Goal: Task Accomplishment & Management: Manage account settings

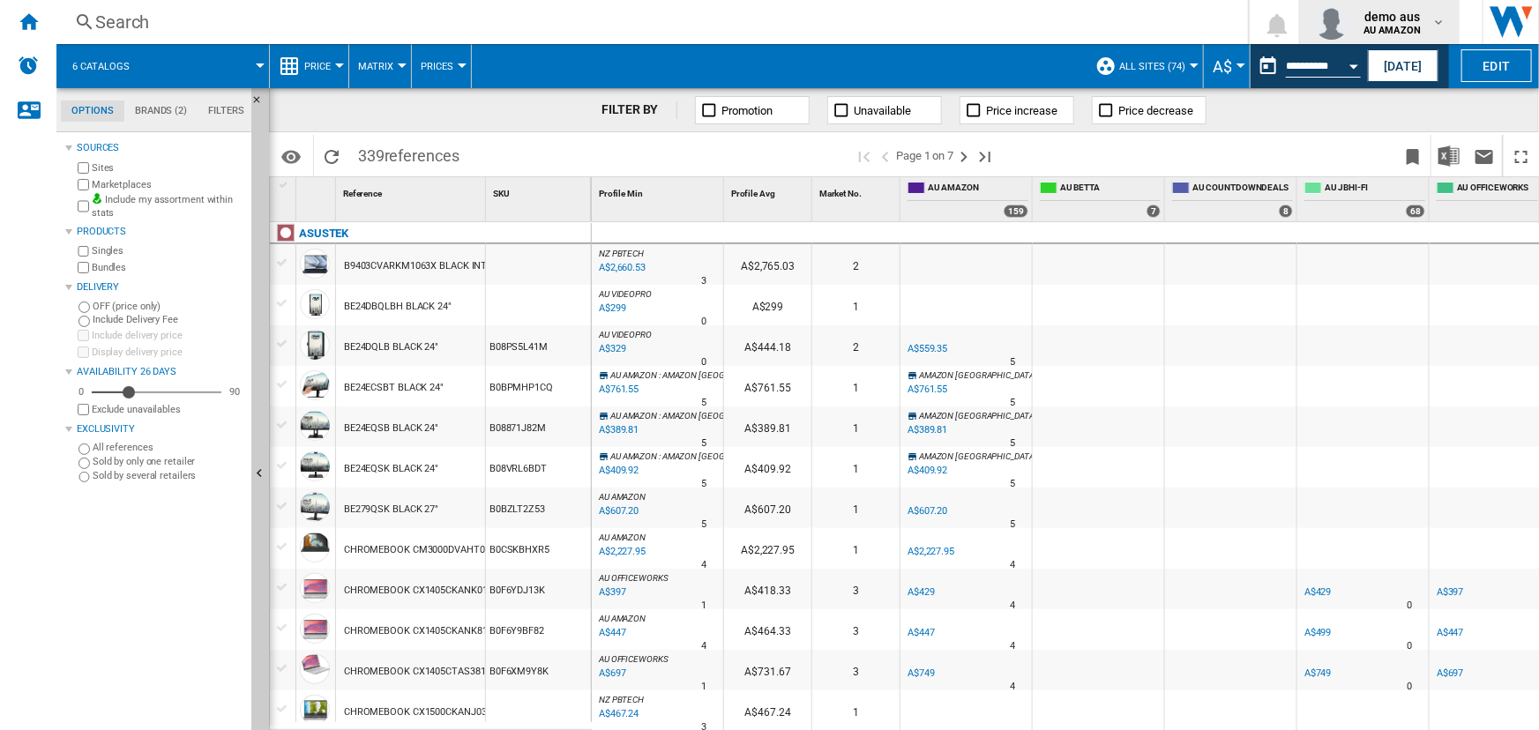
click at [1408, 28] on b "AU AMAZON" at bounding box center [1392, 30] width 57 height 11
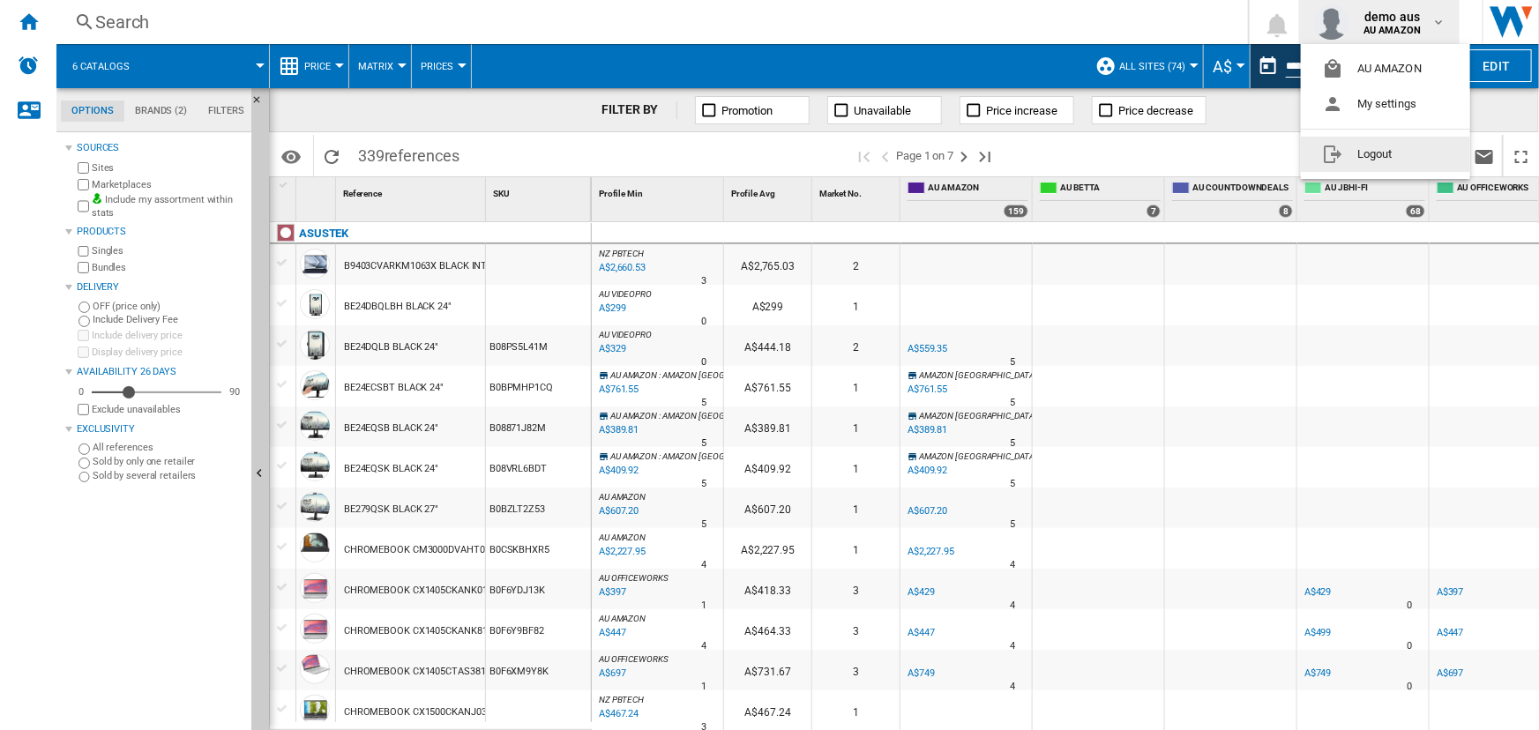
click at [1387, 154] on button "Logout" at bounding box center [1385, 154] width 169 height 35
